Goal: Task Accomplishment & Management: Manage account settings

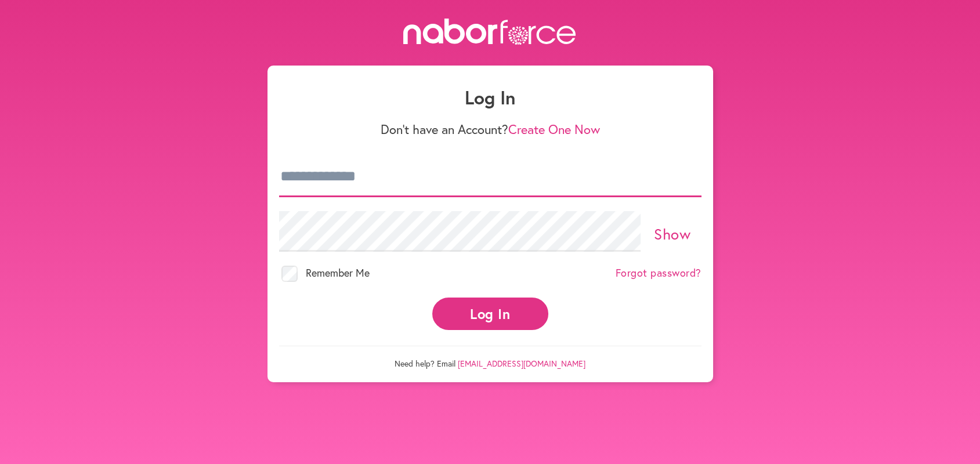
click at [282, 173] on input "email" at bounding box center [490, 177] width 422 height 41
type input "**********"
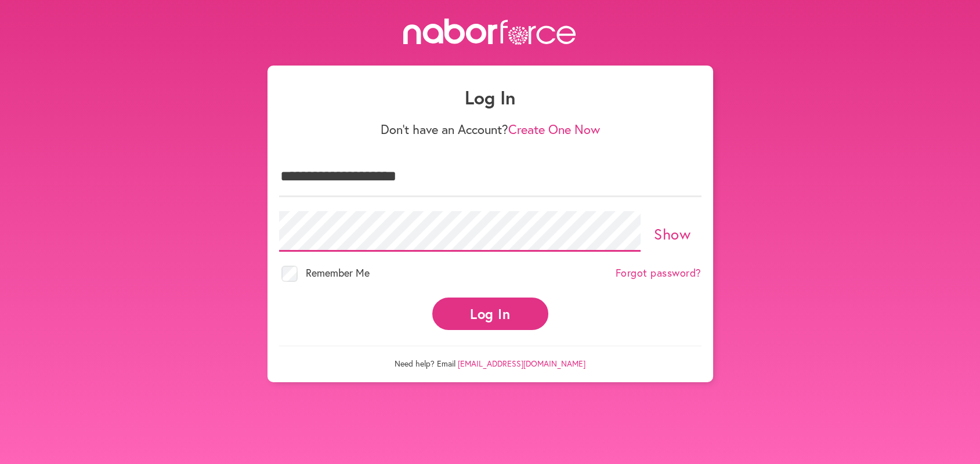
click at [432, 298] on button "Log In" at bounding box center [490, 314] width 116 height 32
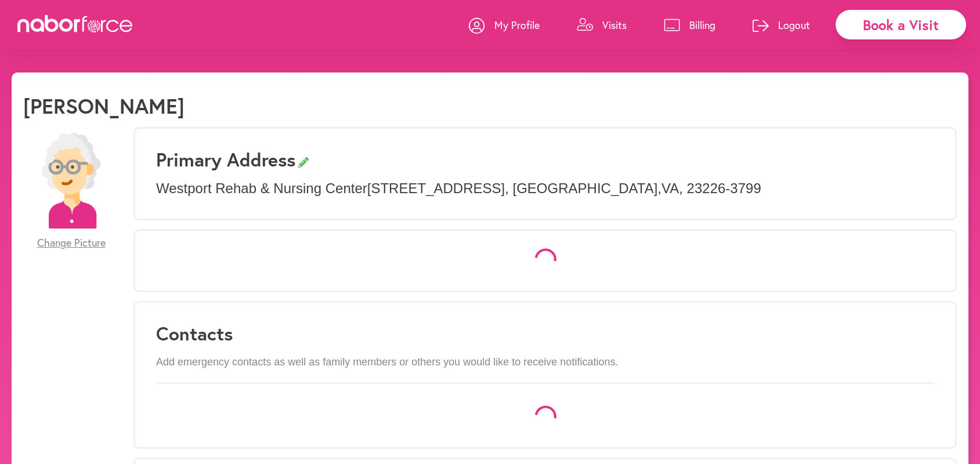
select select "*"
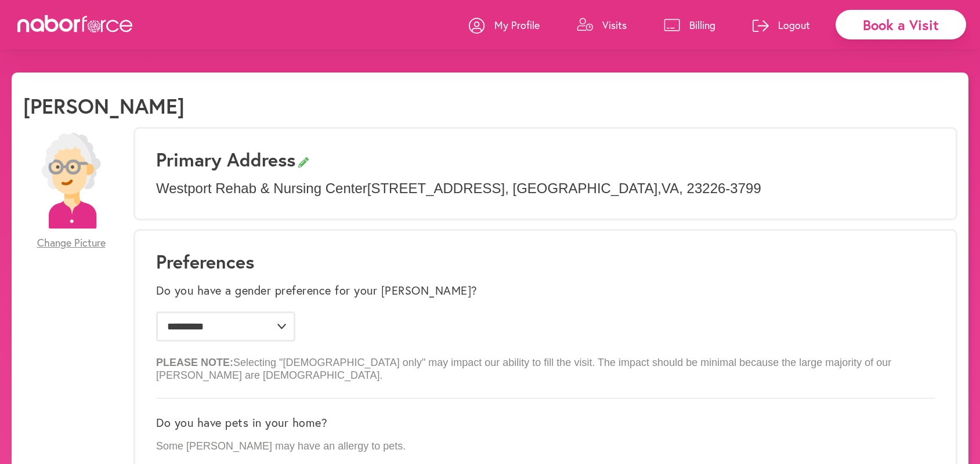
click at [614, 20] on p "Visits" at bounding box center [614, 25] width 24 height 14
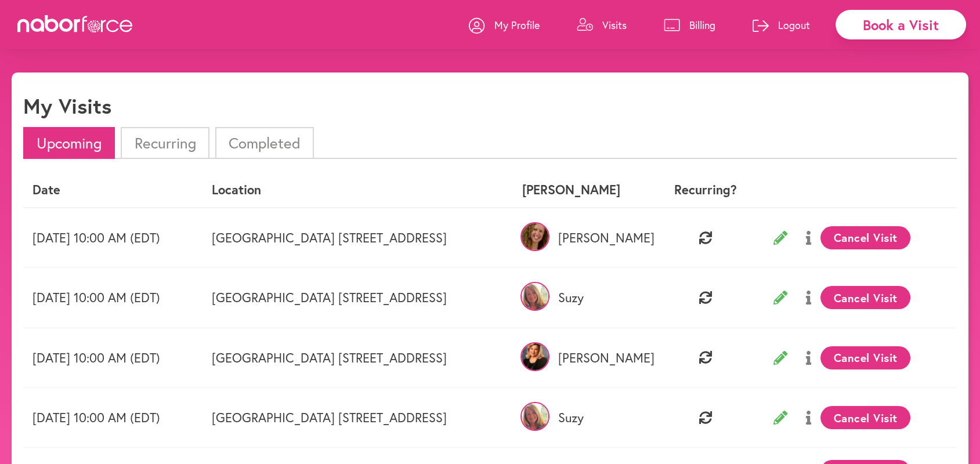
click at [787, 24] on p "Logout" at bounding box center [794, 25] width 32 height 14
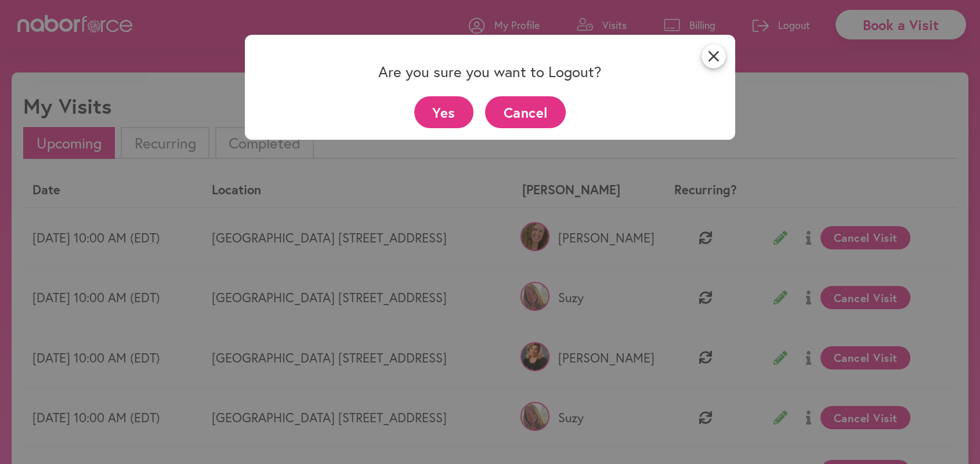
click at [443, 112] on button "Yes" at bounding box center [444, 112] width 60 height 32
